Goal: Communication & Community: Answer question/provide support

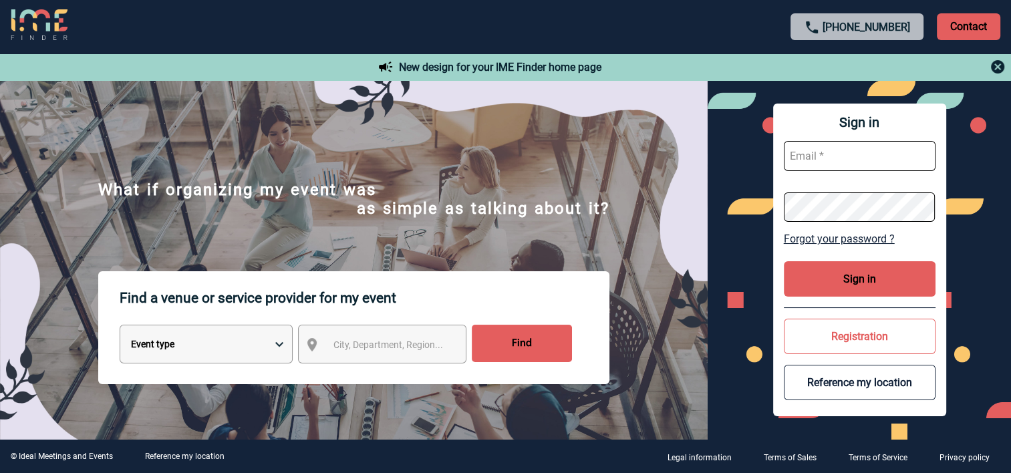
type input "[EMAIL_ADDRESS][DOMAIN_NAME]"
click at [839, 278] on button "Sign in" at bounding box center [860, 278] width 152 height 35
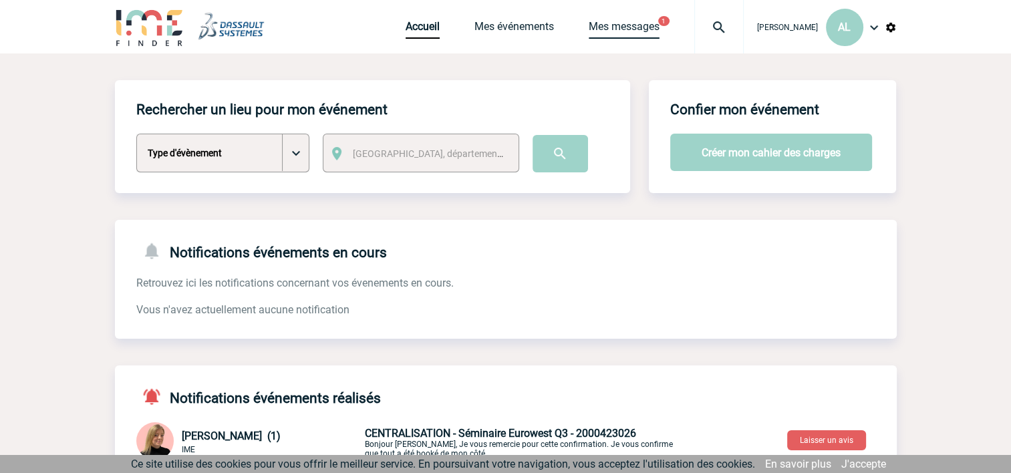
click at [599, 27] on link "Mes messages" at bounding box center [624, 29] width 71 height 19
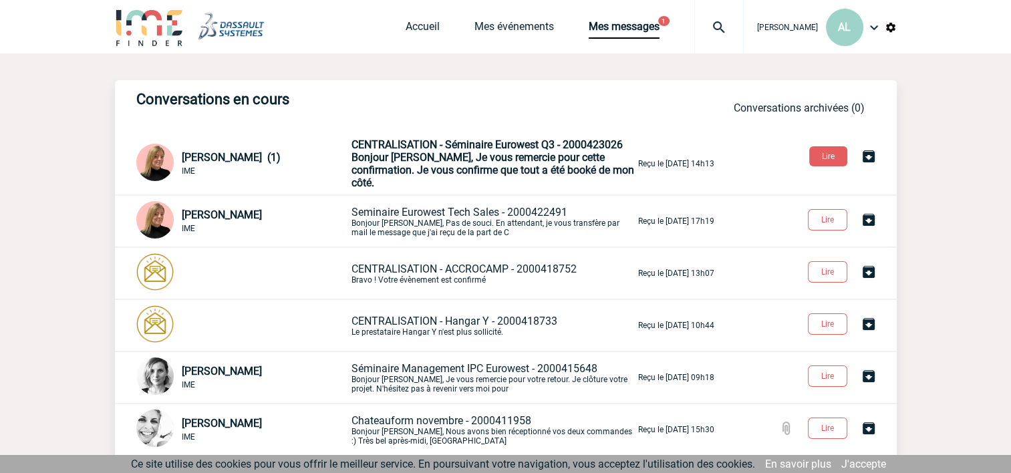
click at [484, 151] on span "CENTRALISATION - Séminaire Eurowest Q3 - 2000423026" at bounding box center [487, 144] width 271 height 13
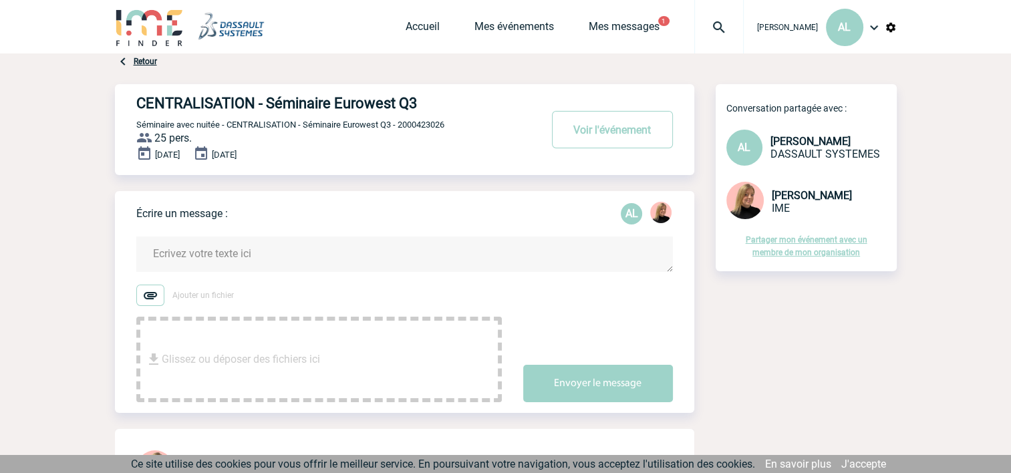
click at [230, 255] on textarea at bounding box center [404, 254] width 537 height 35
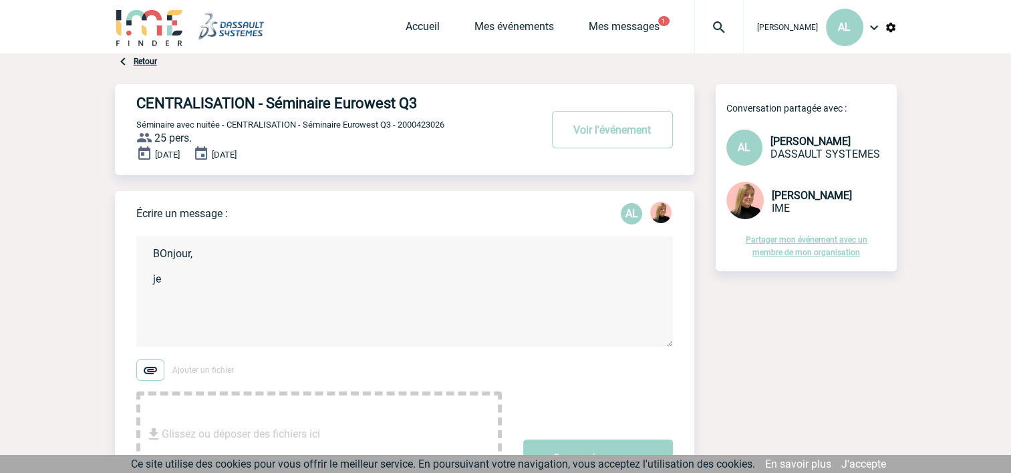
click at [168, 253] on textarea "BOnjour, je" at bounding box center [404, 292] width 537 height 110
click at [201, 280] on textarea "Bonjour, je" at bounding box center [404, 292] width 537 height 110
click at [204, 257] on textarea "Bonjour, je" at bounding box center [404, 292] width 537 height 110
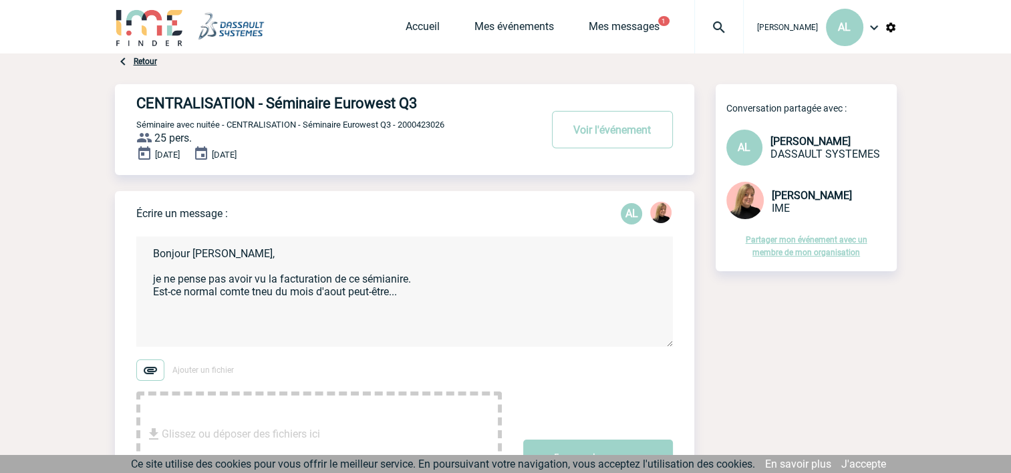
click at [388, 281] on textarea "Bonjour Estelle, je ne pense pas avoir vu la facturation de ce sémianire. Est-c…" at bounding box center [404, 292] width 537 height 110
click at [241, 293] on textarea "Bonjour Estelle, je ne pense pas avoir vu la facturation de ce séminaire. Est-c…" at bounding box center [404, 292] width 537 height 110
click at [267, 293] on textarea "Bonjour Estelle, je ne pense pas avoir vu la facturation de ce séminaire. Est-c…" at bounding box center [404, 292] width 537 height 110
click at [429, 296] on textarea "Bonjour Estelle, je ne pense pas avoir vu la facturation de ce séminaire. Est-c…" at bounding box center [404, 292] width 537 height 110
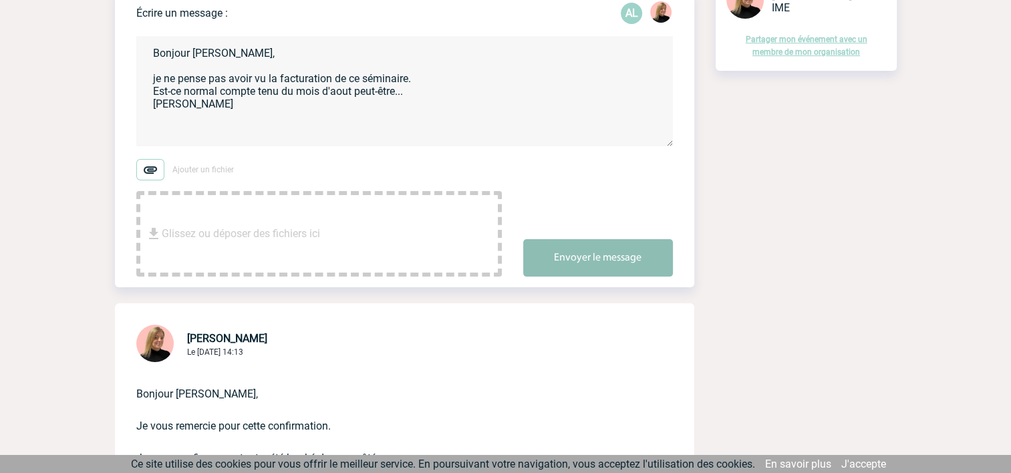
type textarea "Bonjour Estelle, je ne pense pas avoir vu la facturation de ce séminaire. Est-c…"
click at [585, 261] on button "Envoyer le message" at bounding box center [598, 257] width 150 height 37
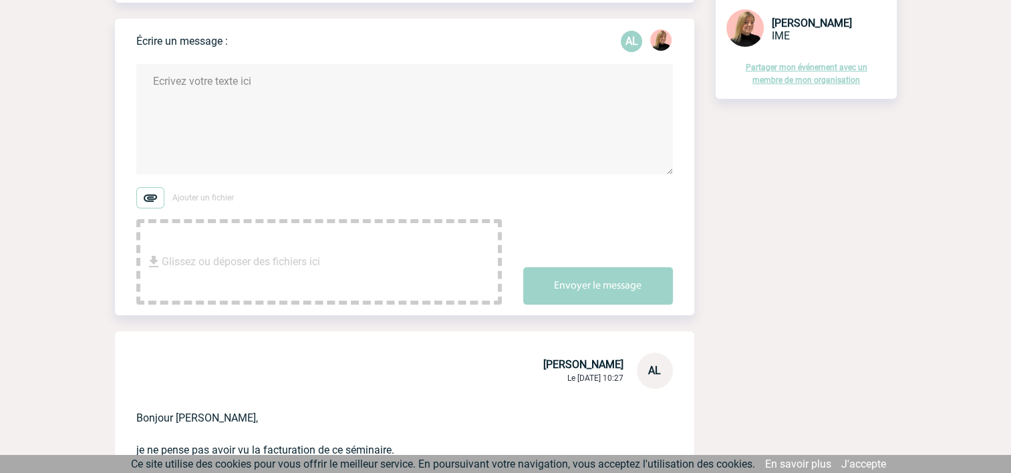
scroll to position [0, 0]
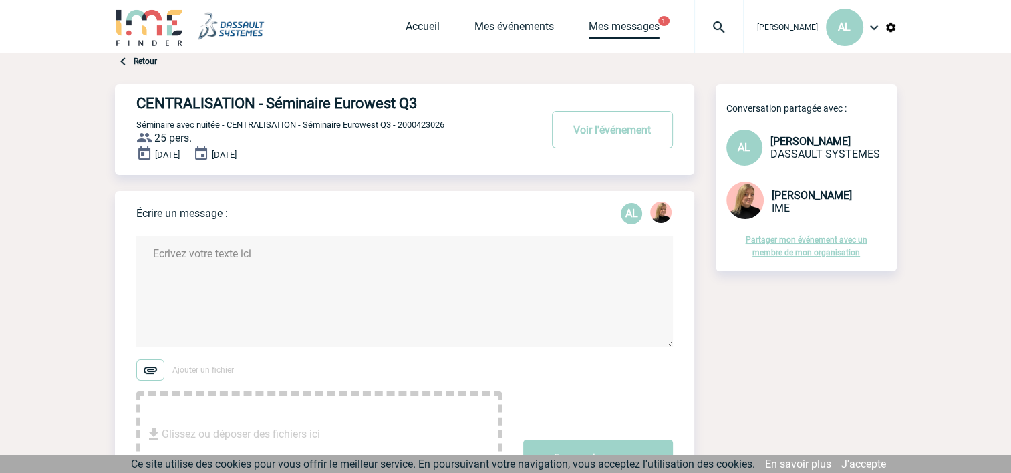
click at [593, 27] on link "Mes messages" at bounding box center [624, 29] width 71 height 19
